Goal: Task Accomplishment & Management: Manage account settings

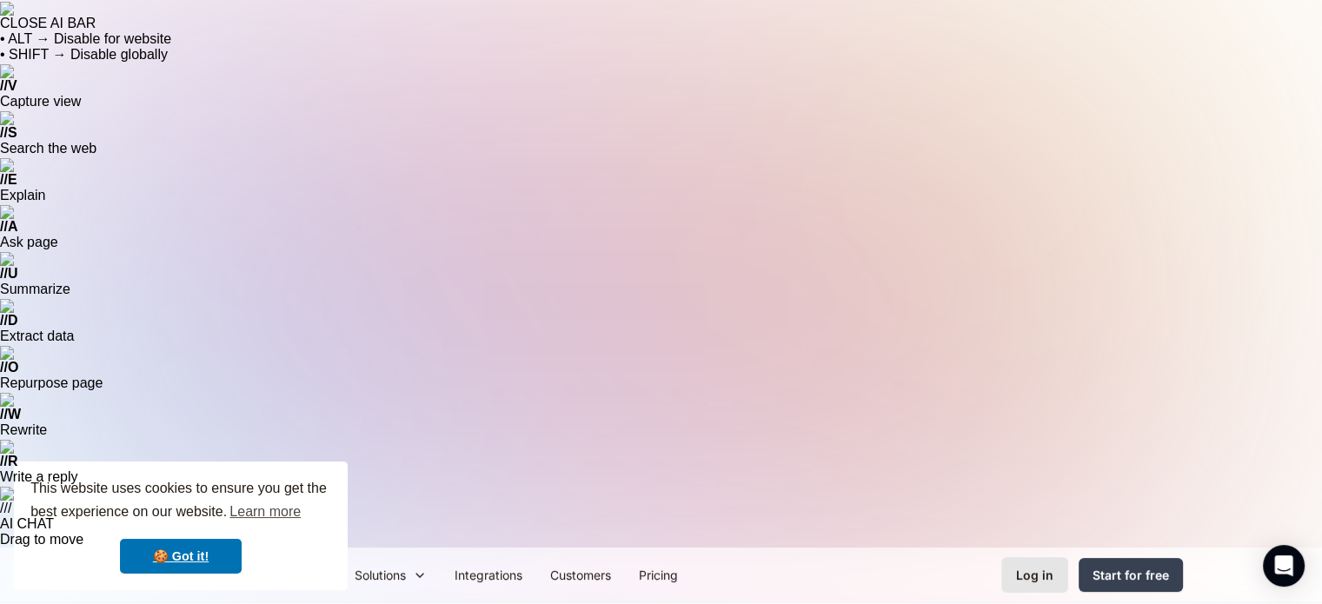
click at [1029, 566] on div "Log in" at bounding box center [1034, 575] width 37 height 18
